Goal: Task Accomplishment & Management: Use online tool/utility

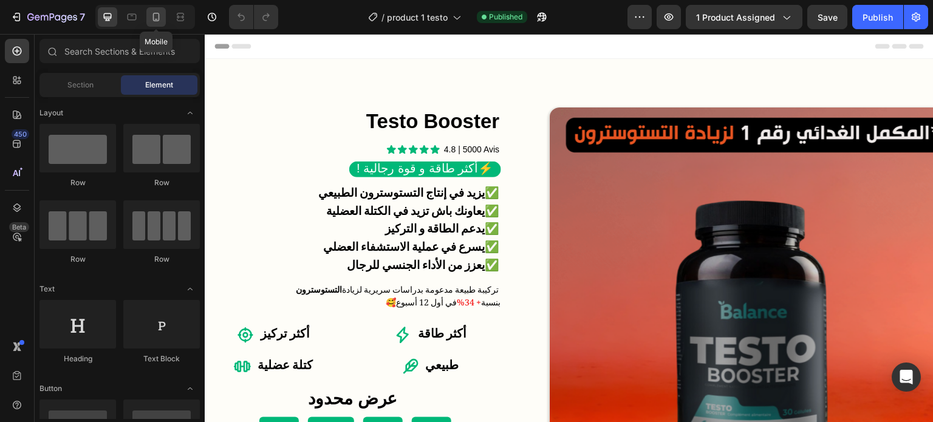
drag, startPoint x: 158, startPoint y: 19, endPoint x: 101, endPoint y: 70, distance: 75.7
click at [158, 19] on icon at bounding box center [156, 17] width 12 height 12
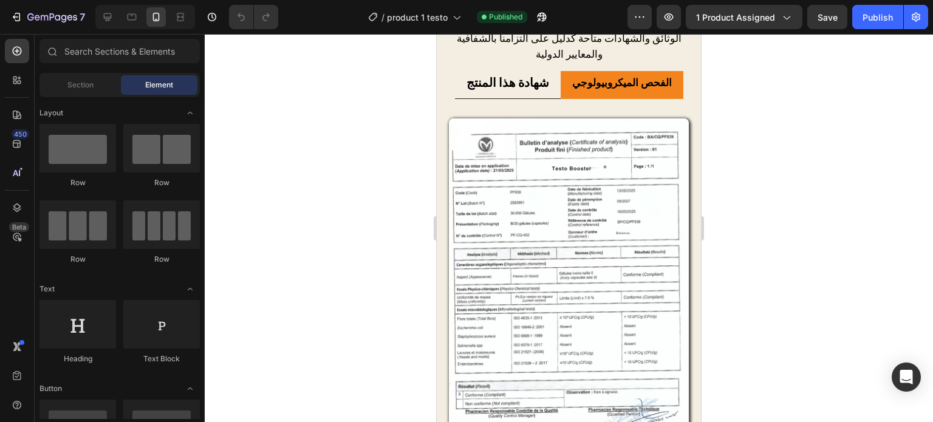
scroll to position [1979, 0]
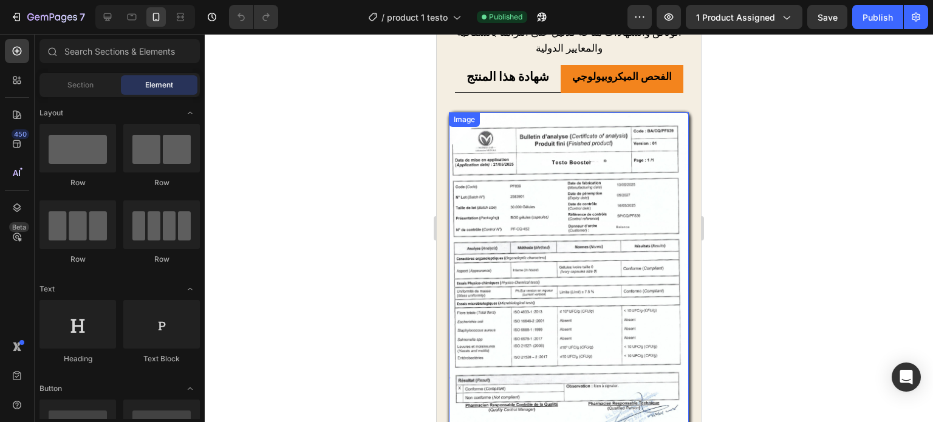
click at [653, 237] on img at bounding box center [569, 282] width 240 height 340
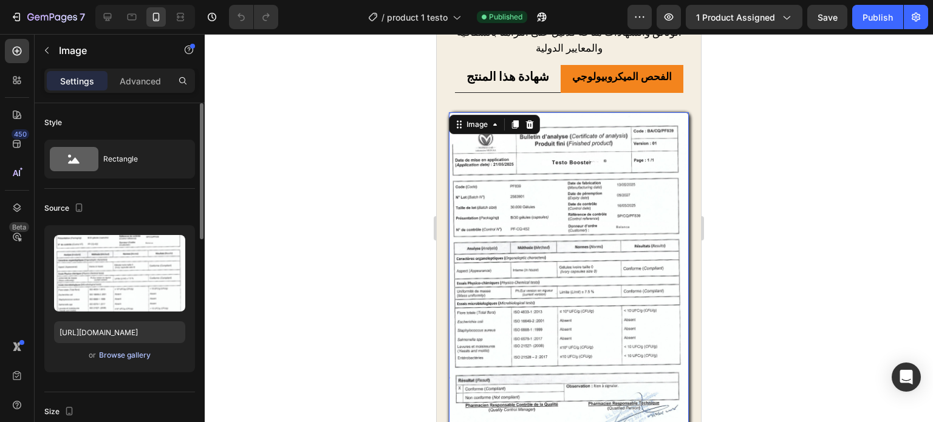
click at [143, 358] on div "Browse gallery" at bounding box center [125, 355] width 52 height 11
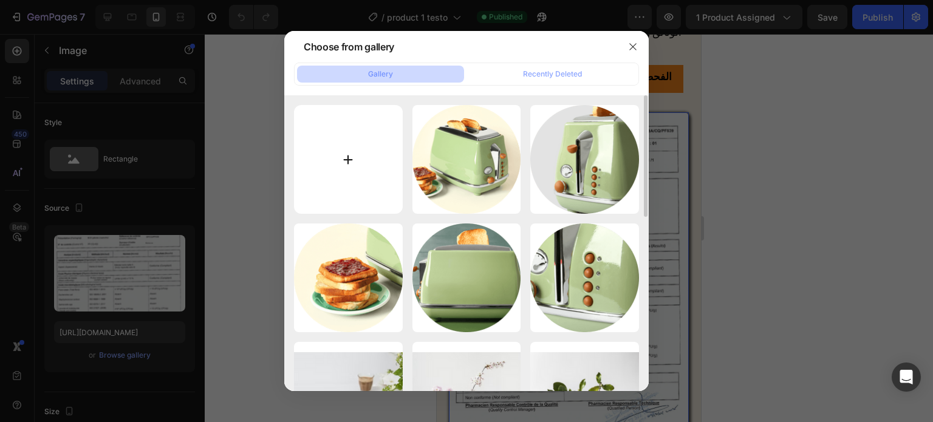
click at [345, 152] on input "file" at bounding box center [348, 159] width 109 height 109
click at [359, 158] on input "file" at bounding box center [348, 159] width 109 height 109
click at [324, 162] on input "file" at bounding box center [348, 159] width 109 height 109
type input "C:\fakepath\shifa colon detoxx.pdf.png"
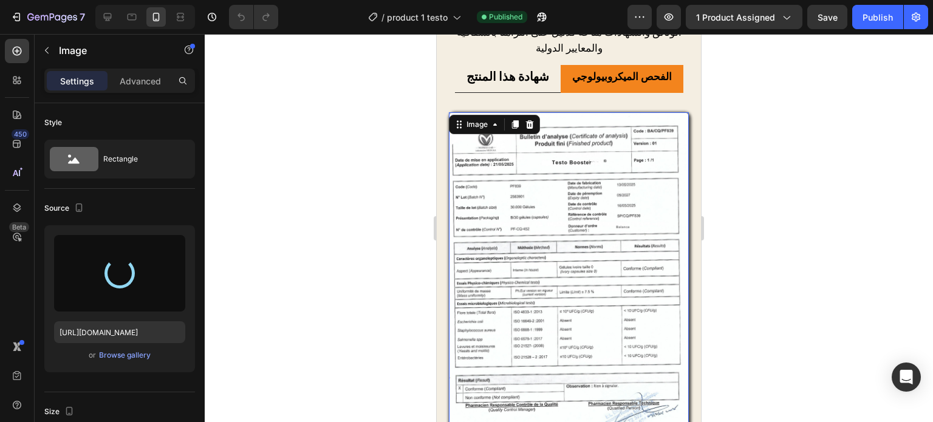
type input "[URL][DOMAIN_NAME]"
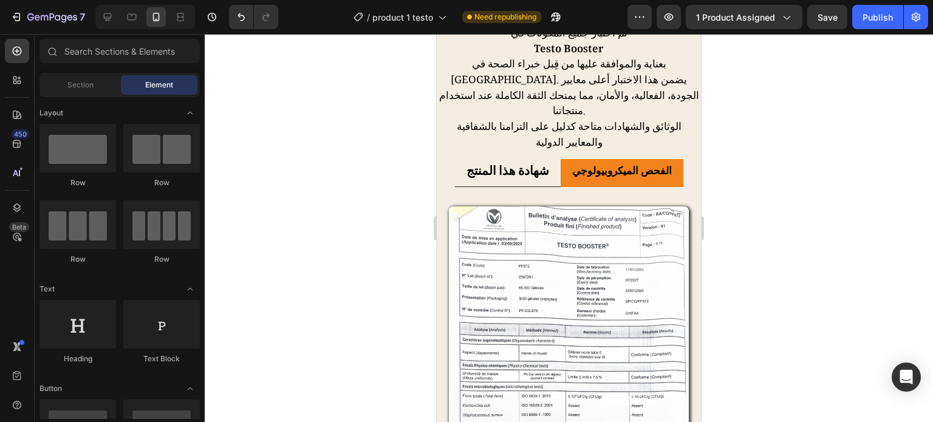
scroll to position [1874, 0]
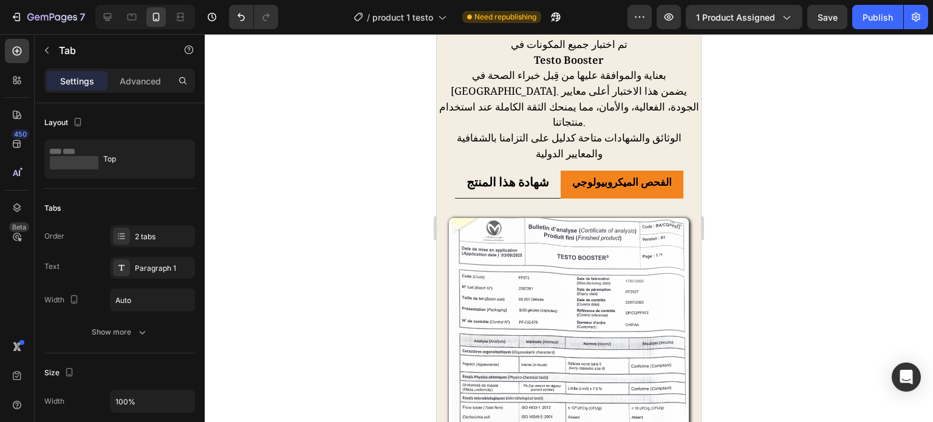
click at [562, 171] on li "الفحص الميكروبيولوجي" at bounding box center [621, 185] width 123 height 28
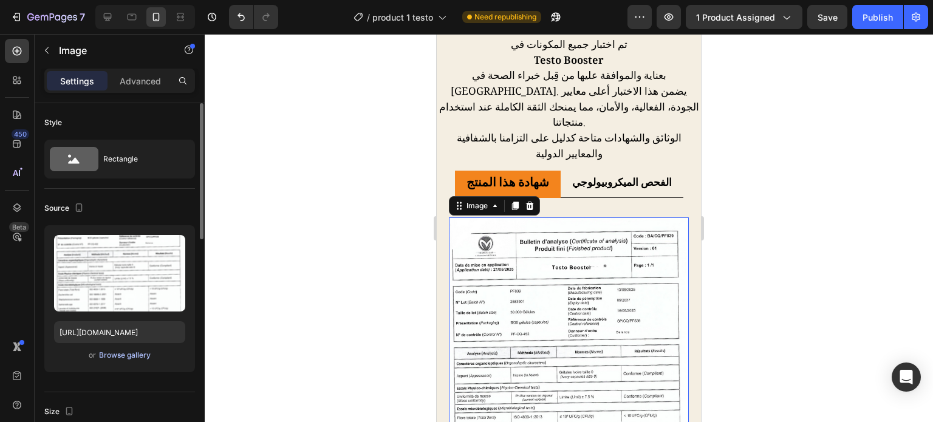
click at [134, 354] on div "Browse gallery" at bounding box center [125, 355] width 52 height 11
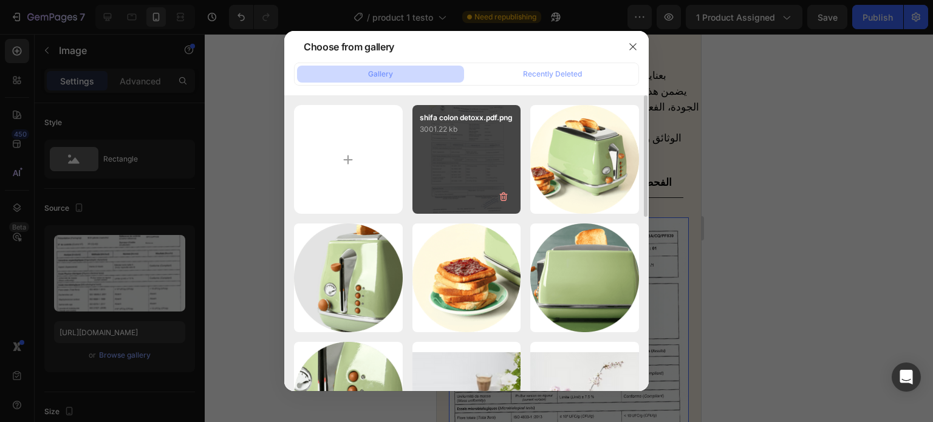
click at [426, 161] on div "shifa colon detoxx.pdf.png 3001.22 kb" at bounding box center [466, 159] width 109 height 109
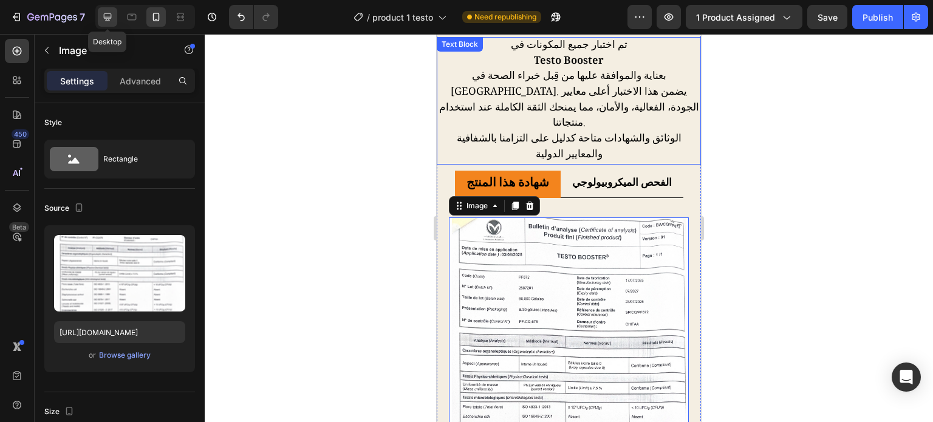
click at [103, 21] on icon at bounding box center [107, 17] width 12 height 12
type input "[URL][DOMAIN_NAME]"
type input "400"
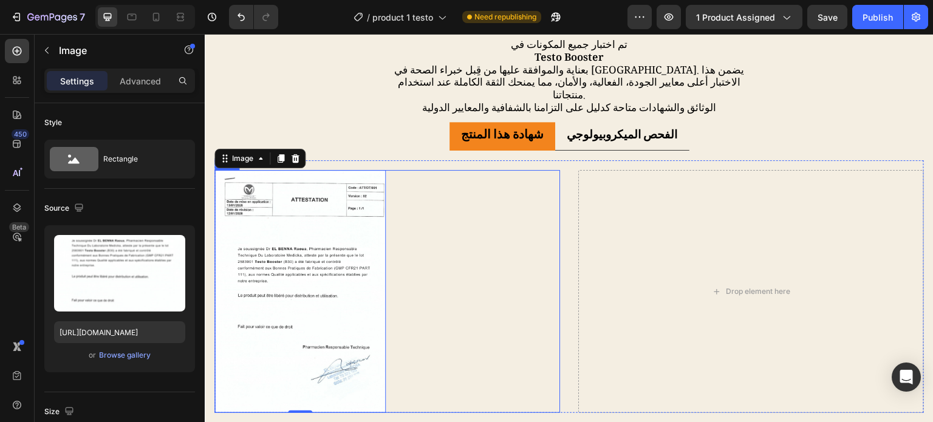
scroll to position [2012, 0]
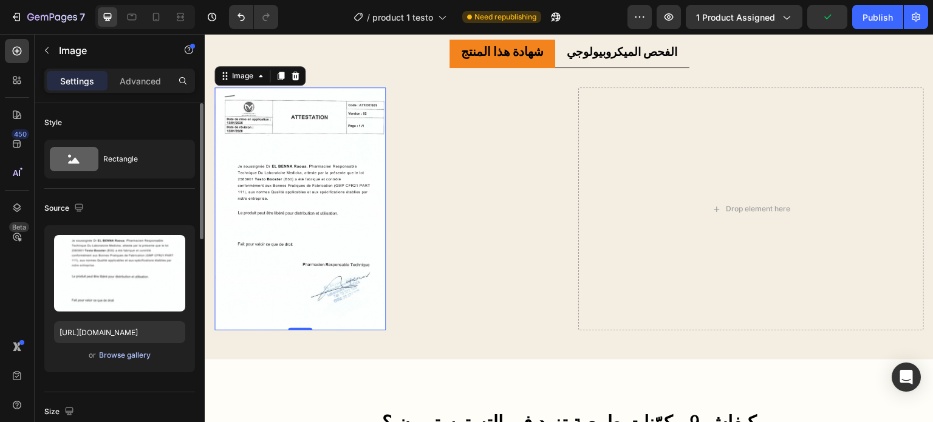
click at [124, 355] on div "Browse gallery" at bounding box center [125, 355] width 52 height 11
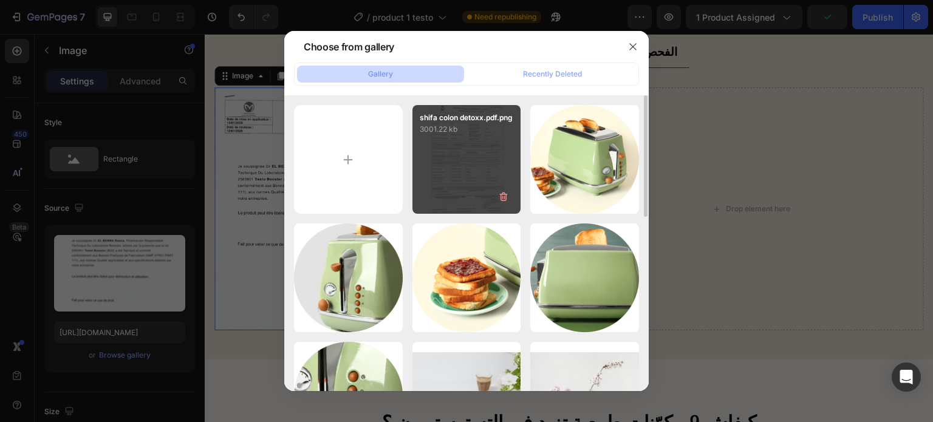
click at [486, 135] on p "3001.22 kb" at bounding box center [467, 129] width 94 height 12
type input "[URL][DOMAIN_NAME]"
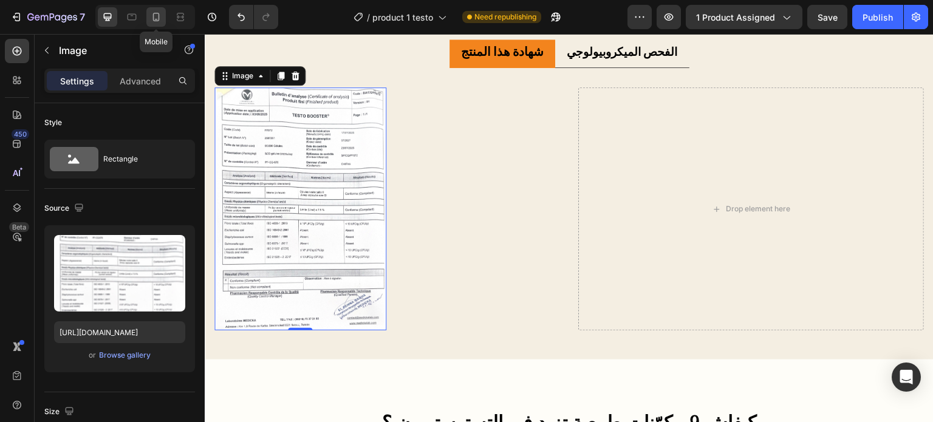
click at [153, 17] on icon at bounding box center [156, 17] width 7 height 9
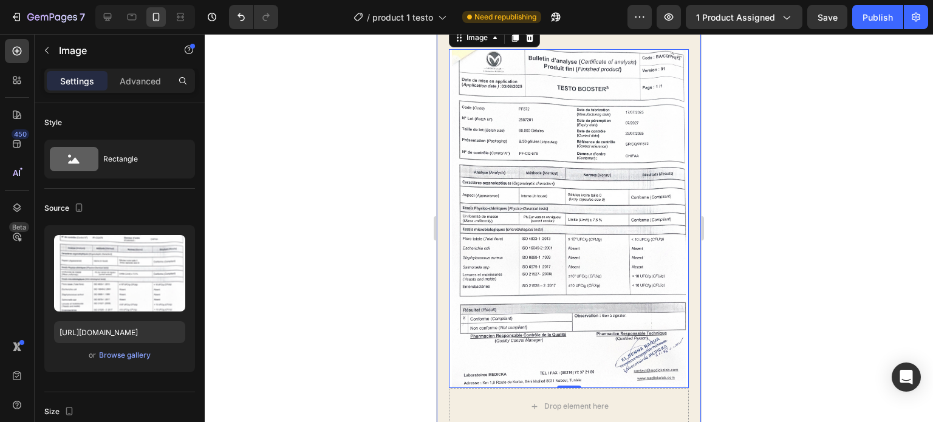
scroll to position [1955, 0]
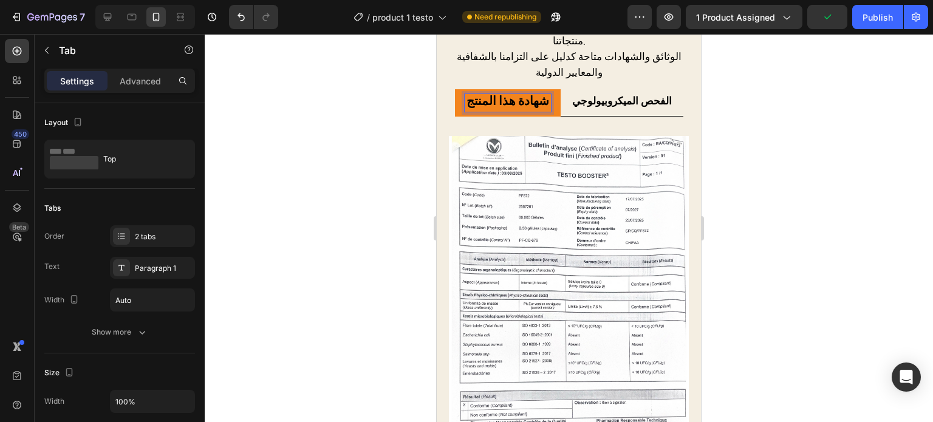
click at [542, 92] on strong "شهادة هذا المنتج" at bounding box center [507, 102] width 83 height 21
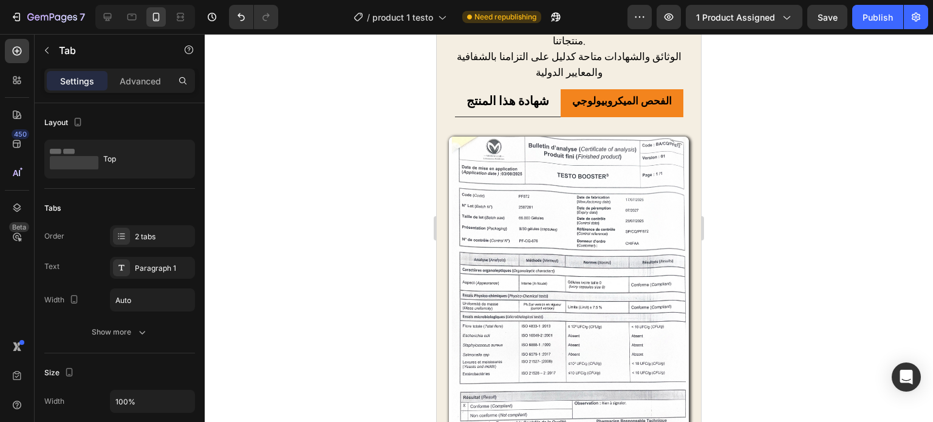
click at [563, 89] on li "الفحص الميكروبيولوجي" at bounding box center [621, 103] width 123 height 28
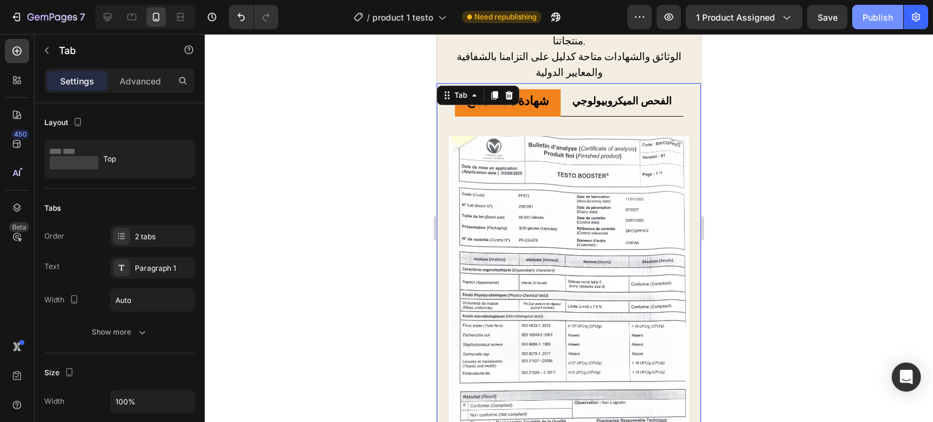
click at [882, 24] on button "Publish" at bounding box center [877, 17] width 51 height 24
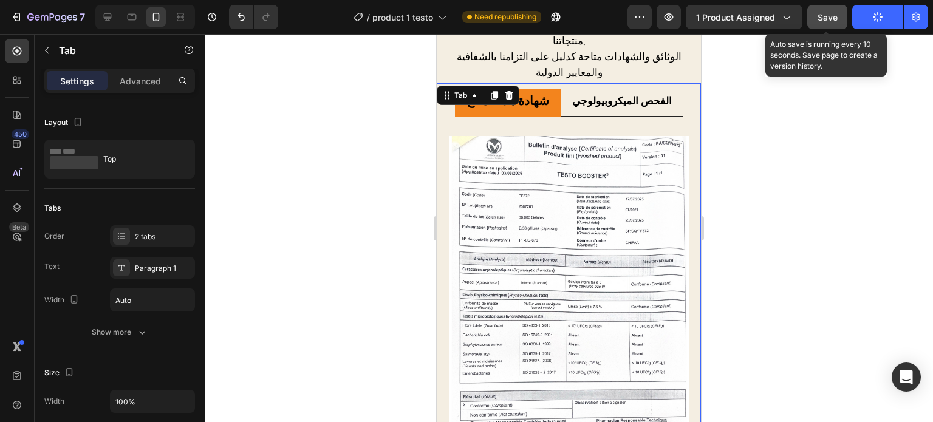
click at [828, 23] on div "Save" at bounding box center [827, 17] width 20 height 13
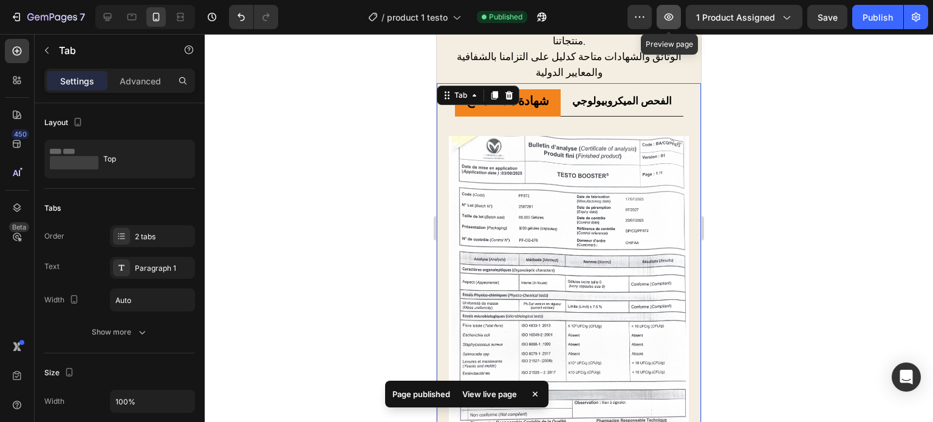
click at [666, 16] on icon "button" at bounding box center [668, 16] width 9 height 7
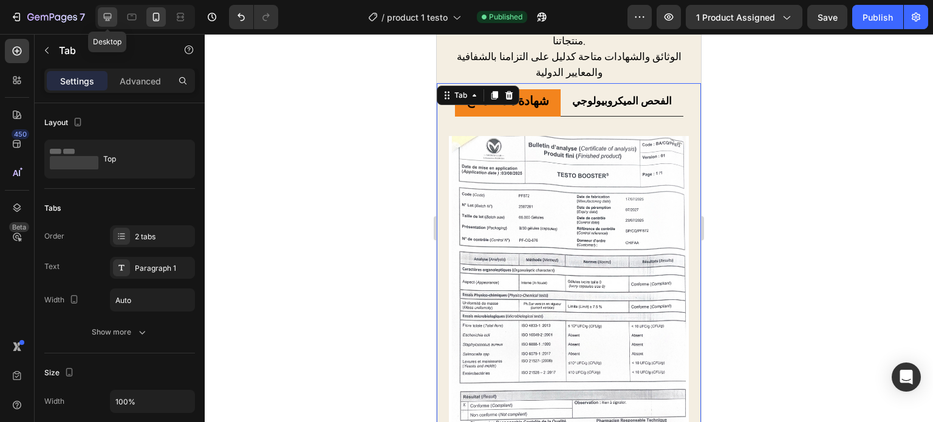
click at [115, 16] on div at bounding box center [107, 16] width 19 height 19
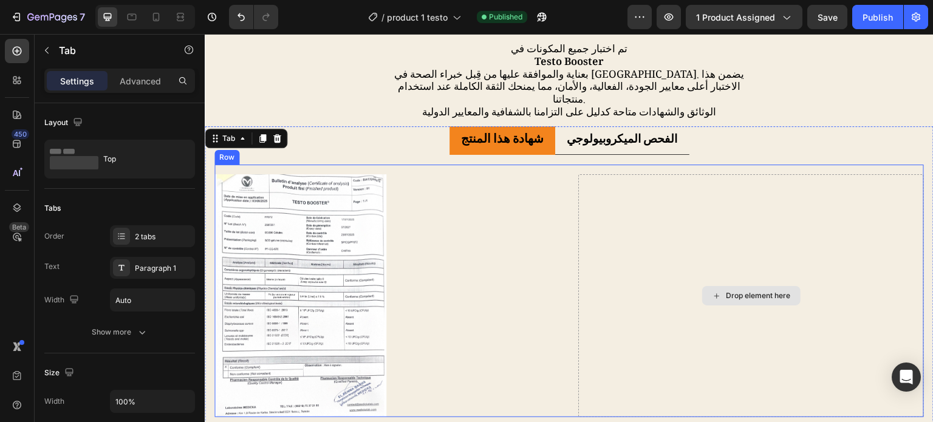
scroll to position [1964, 0]
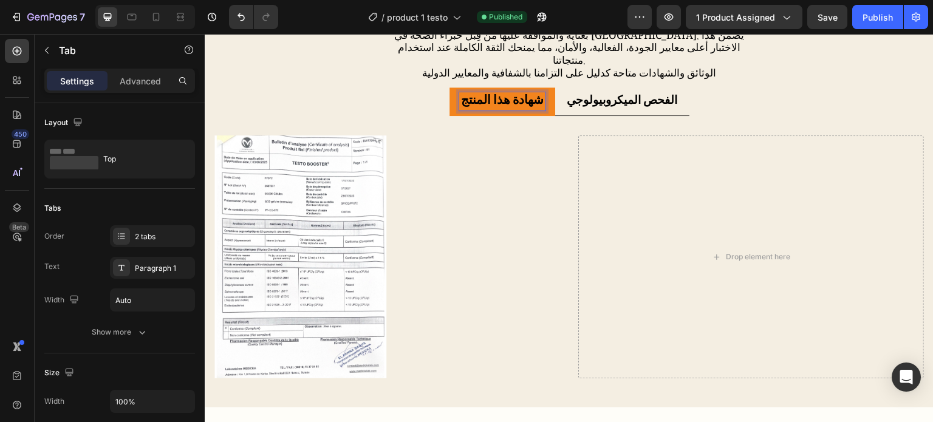
click at [546, 99] on li "شهادة هذا المنتج" at bounding box center [502, 101] width 106 height 29
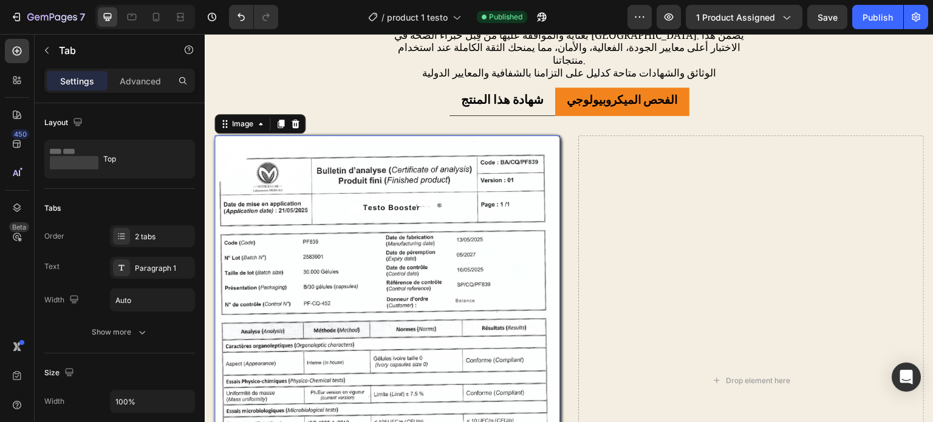
click at [417, 209] on img at bounding box center [386, 380] width 345 height 490
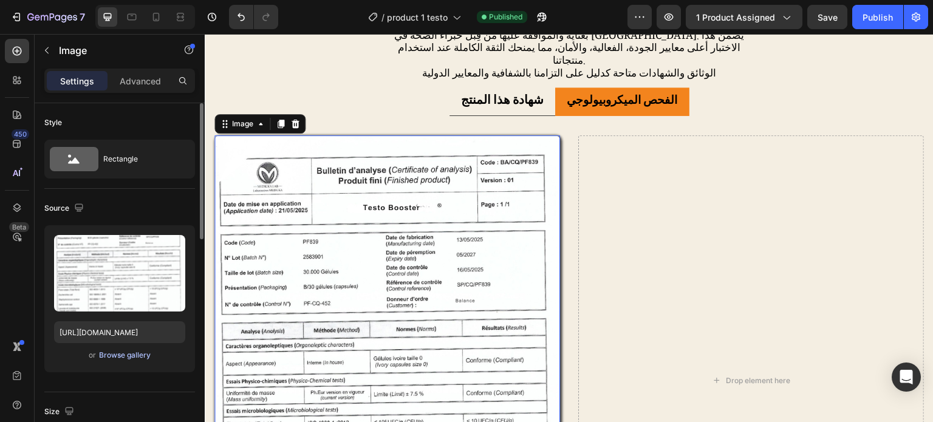
click at [131, 354] on div "Browse gallery" at bounding box center [125, 355] width 52 height 11
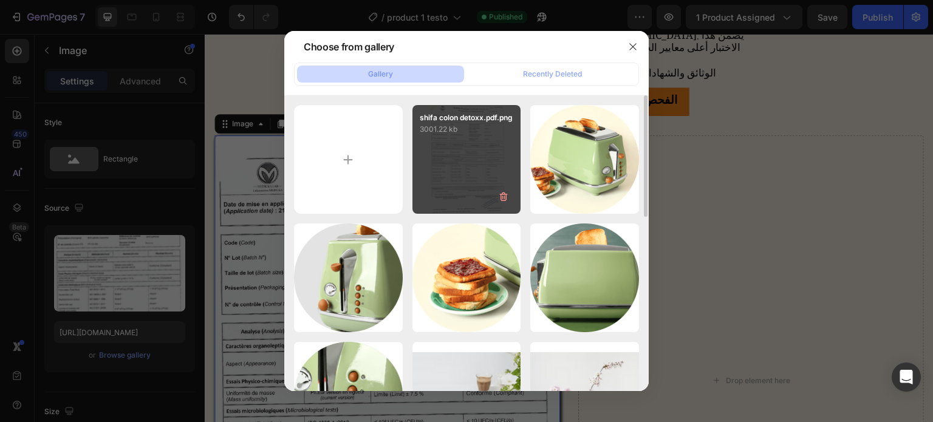
click at [435, 156] on div "shifa colon detoxx.pdf.png 3001.22 kb" at bounding box center [466, 159] width 109 height 109
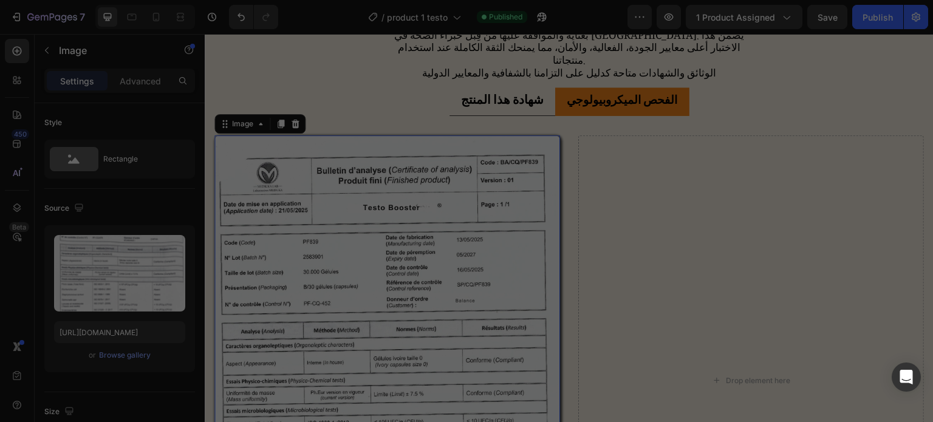
type input "[URL][DOMAIN_NAME]"
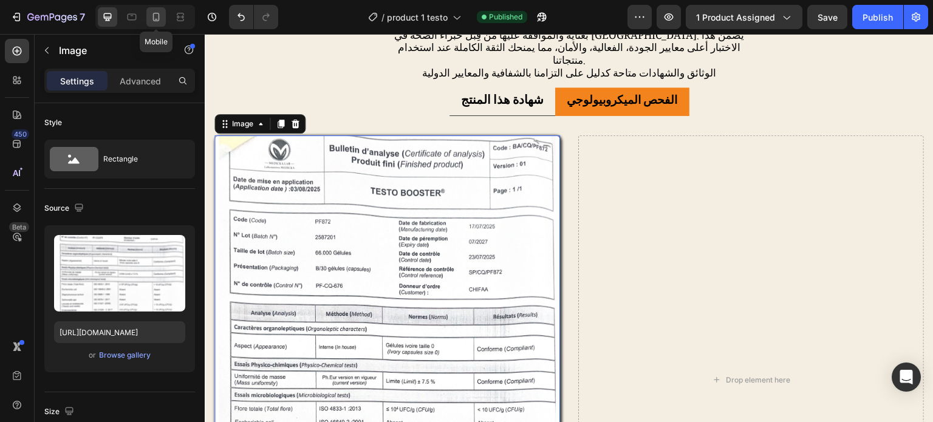
click at [160, 19] on icon at bounding box center [156, 17] width 12 height 12
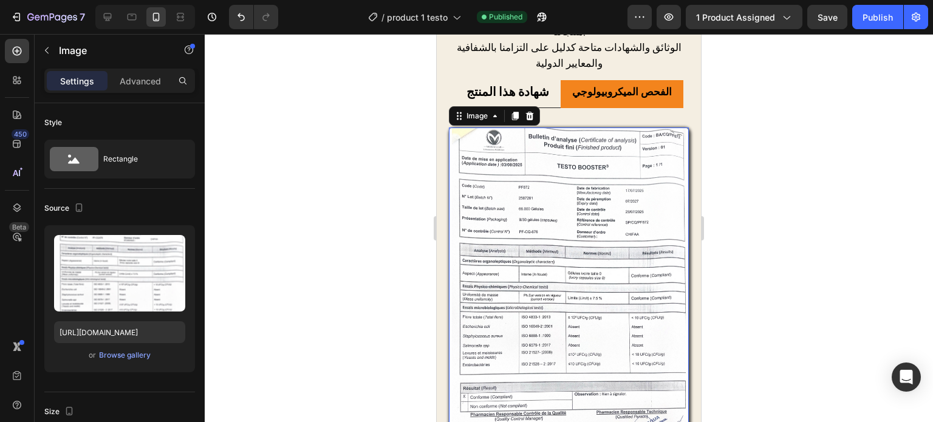
scroll to position [1956, 0]
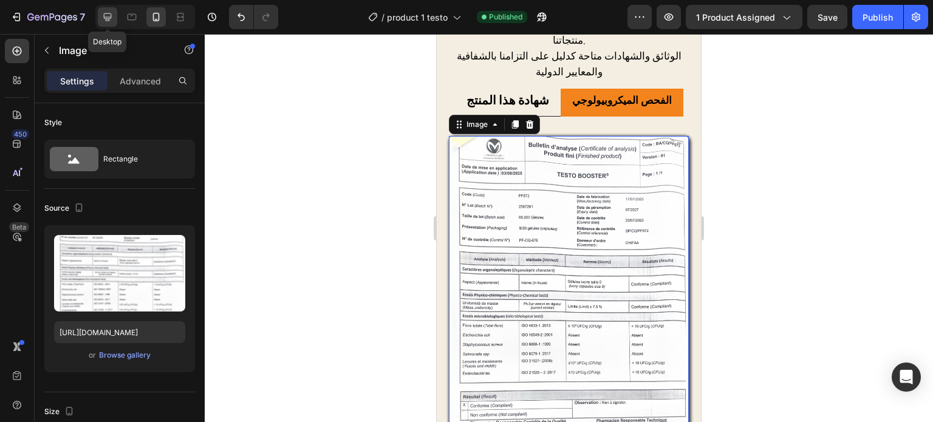
click at [107, 21] on icon at bounding box center [108, 17] width 8 height 8
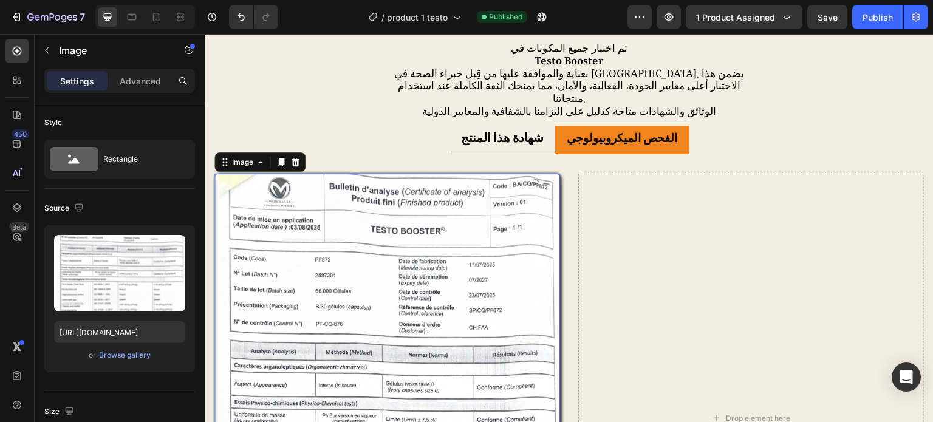
scroll to position [2012, 0]
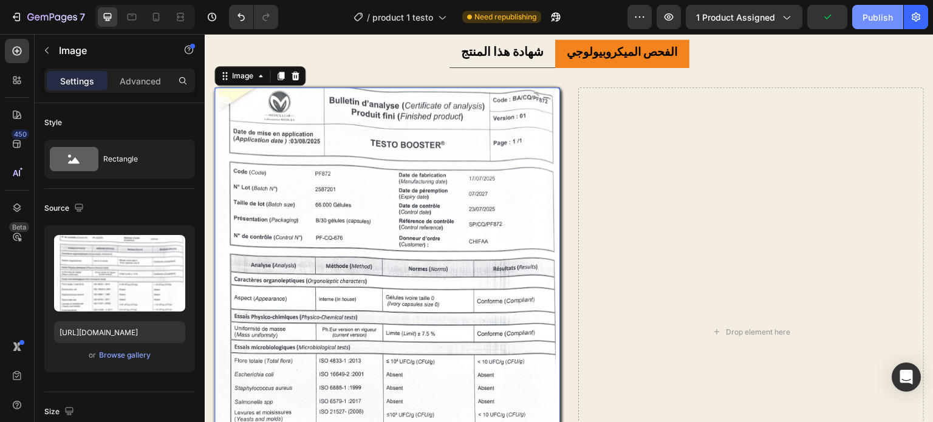
click at [866, 12] on div "Publish" at bounding box center [877, 17] width 30 height 13
